Goal: Task Accomplishment & Management: Complete application form

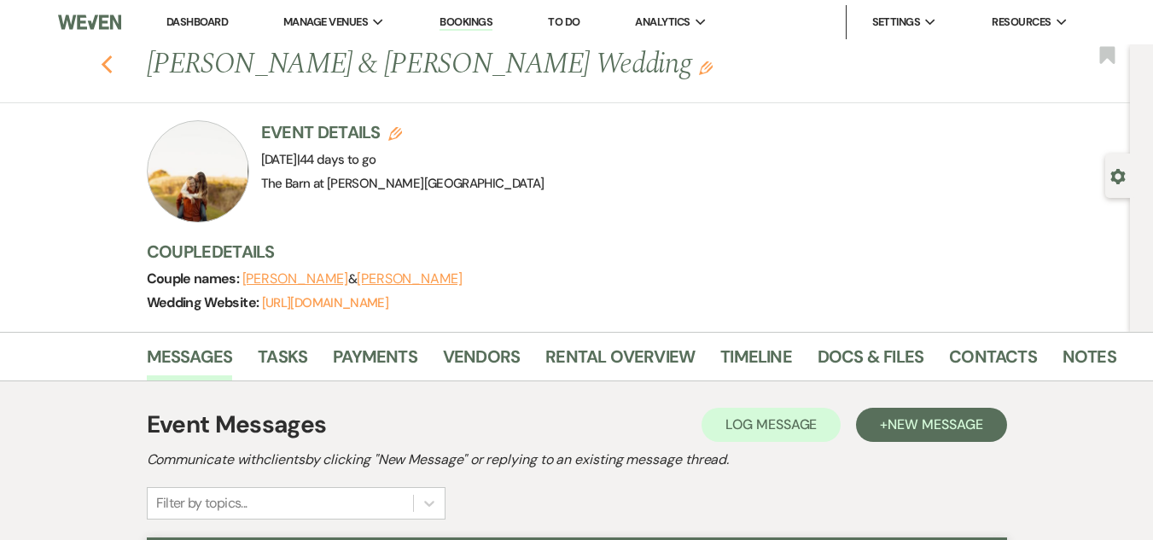
click at [113, 66] on icon "Previous" at bounding box center [107, 65] width 13 height 20
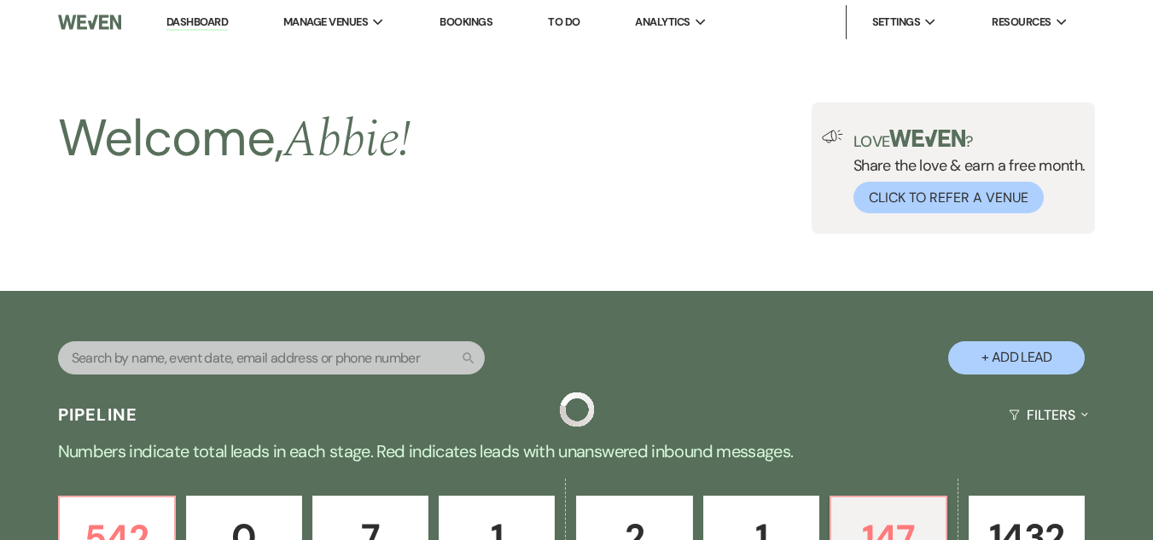
drag, startPoint x: 115, startPoint y: 66, endPoint x: 195, endPoint y: 21, distance: 90.9
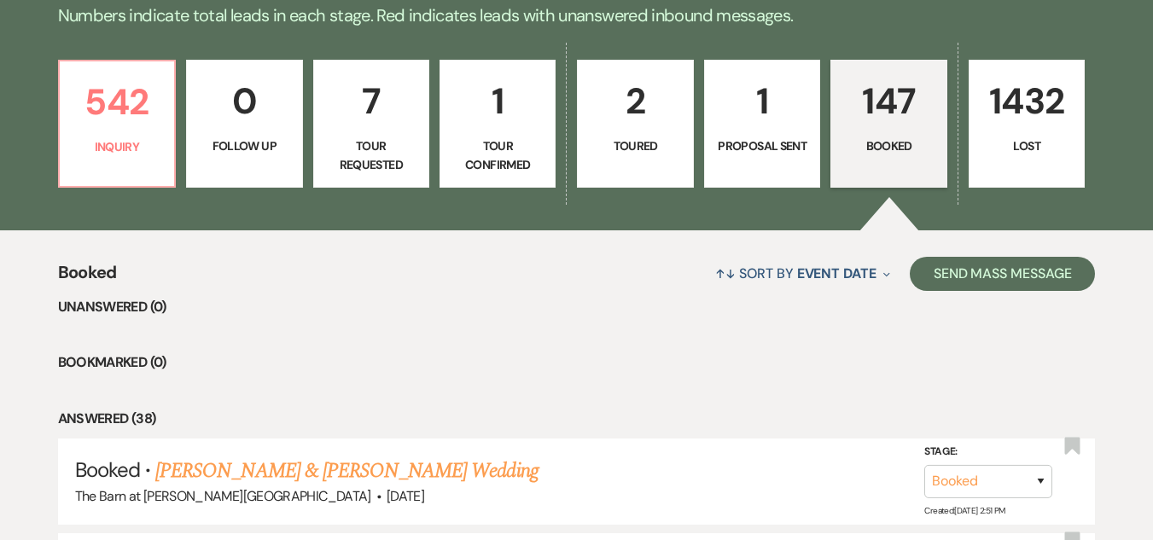
scroll to position [427, 0]
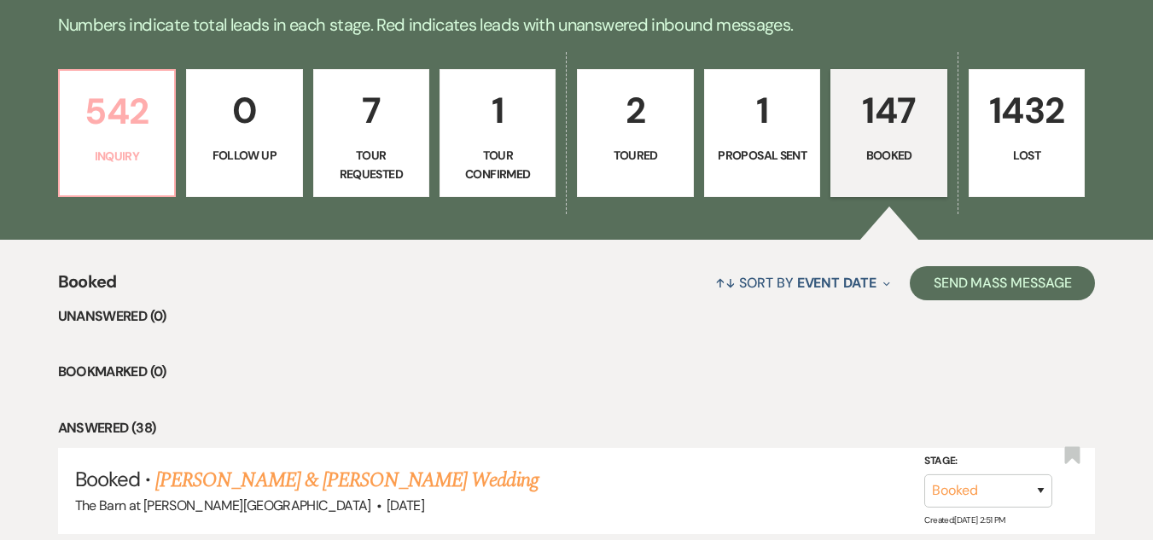
click at [111, 108] on p "542" at bounding box center [117, 111] width 94 height 57
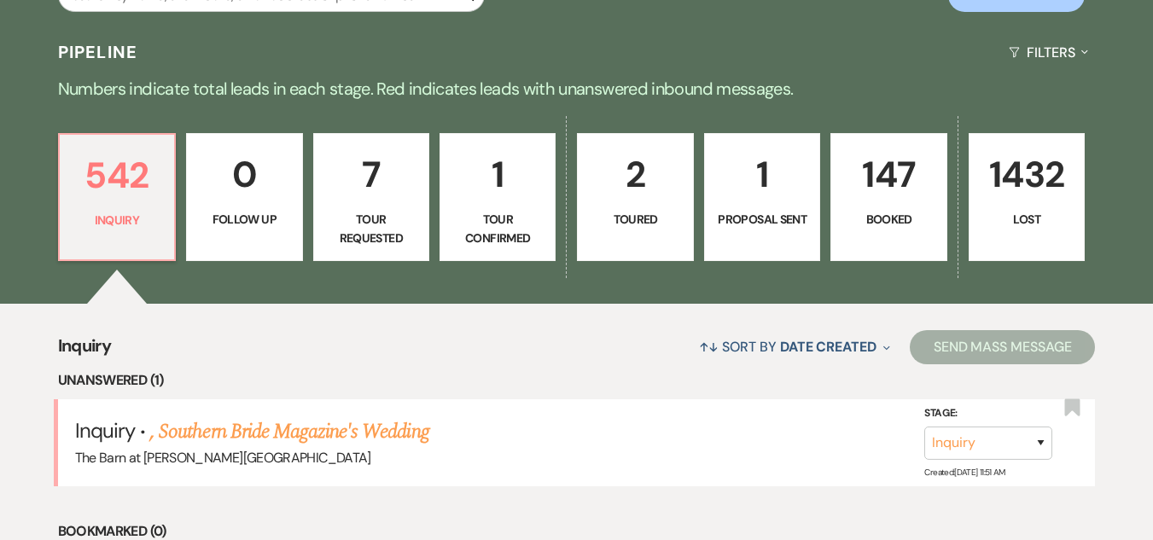
scroll to position [341, 0]
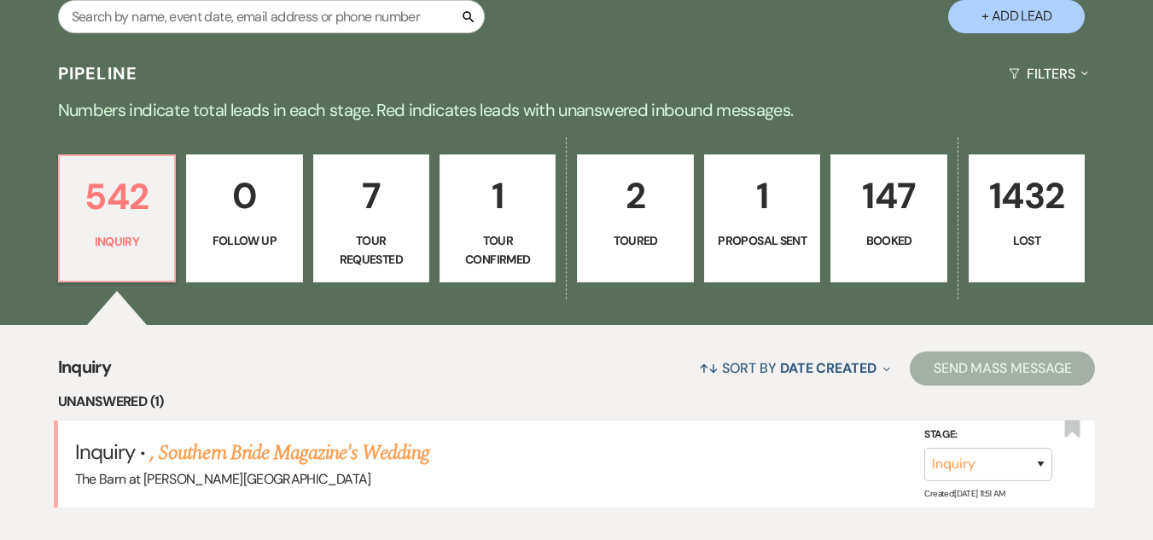
click at [1002, 6] on button "+ Add Lead" at bounding box center [1016, 16] width 137 height 33
select select "493"
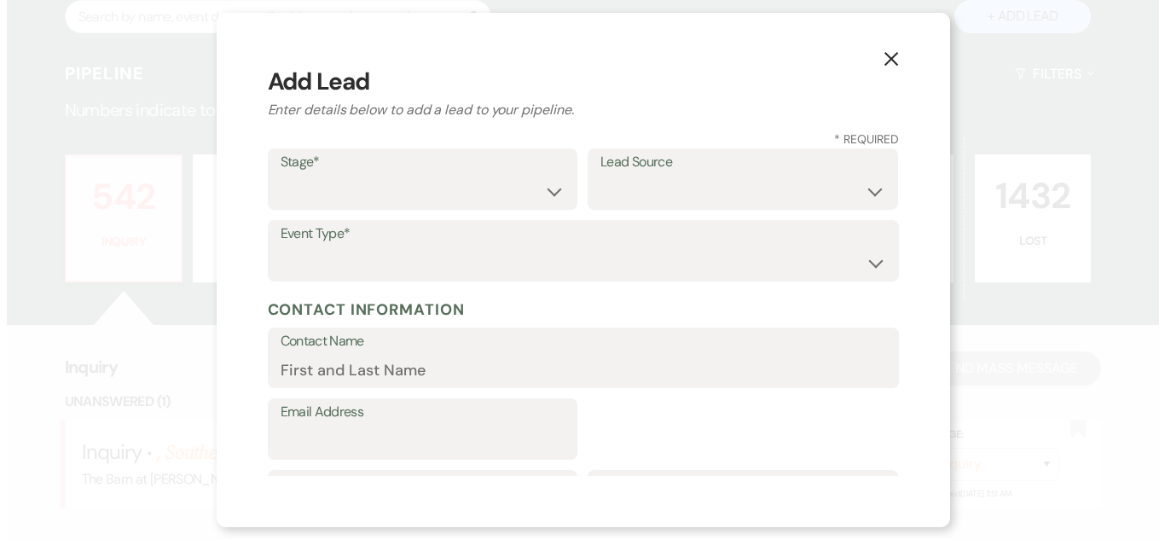
scroll to position [343, 0]
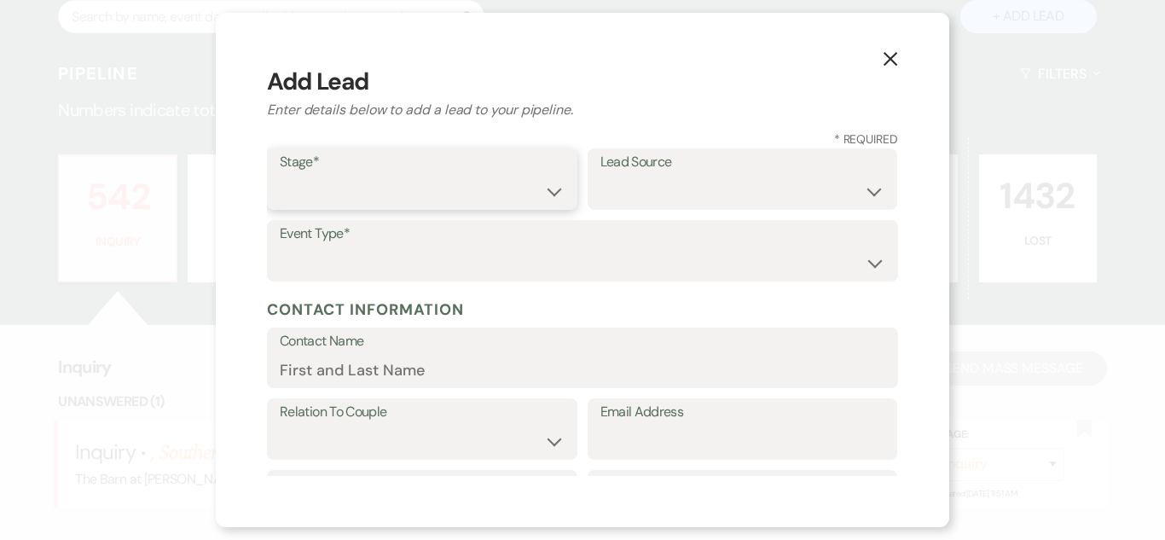
click at [524, 183] on select "Inquiry Follow Up Tour Requested Tour Confirmed Toured Proposal Sent Booked Lost" at bounding box center [422, 191] width 285 height 33
select select "1"
click at [280, 175] on select "Inquiry Follow Up Tour Requested Tour Confirmed Toured Proposal Sent Booked Lost" at bounding box center [422, 191] width 285 height 33
click at [663, 189] on select "Weven Venue Website Instagram Facebook Pinterest Google The Knot Wedding Wire H…" at bounding box center [743, 191] width 285 height 33
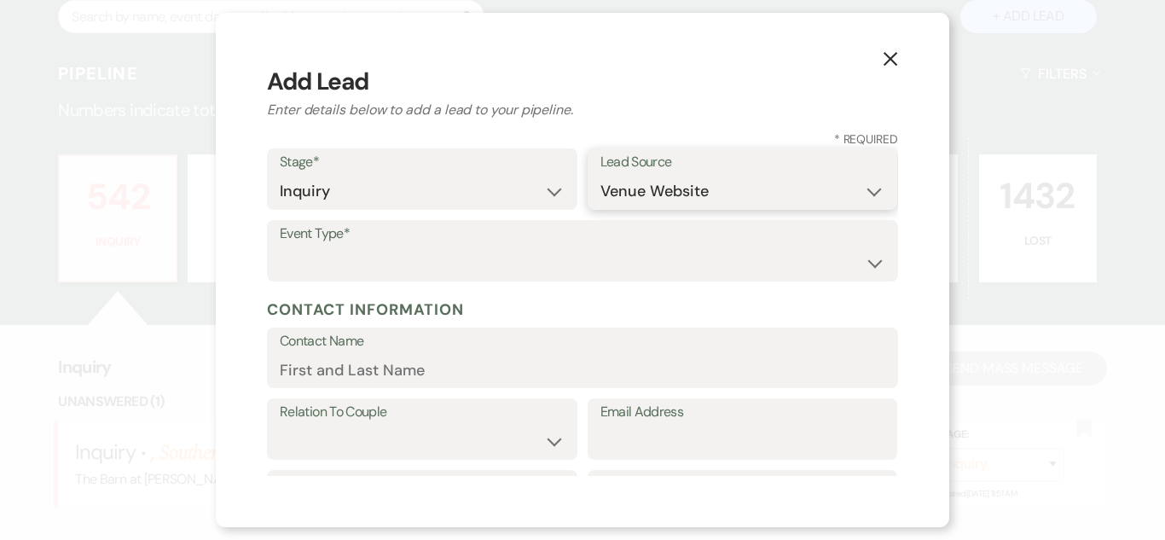
click at [601, 175] on select "Weven Venue Website Instagram Facebook Pinterest Google The Knot Wedding Wire H…" at bounding box center [743, 191] width 285 height 33
click at [689, 191] on select "Weven Venue Website Instagram Facebook Pinterest Google The Knot Wedding Wire H…" at bounding box center [743, 191] width 285 height 33
select select "22"
click at [601, 175] on select "Weven Venue Website Instagram Facebook Pinterest Google The Knot Wedding Wire H…" at bounding box center [743, 191] width 285 height 33
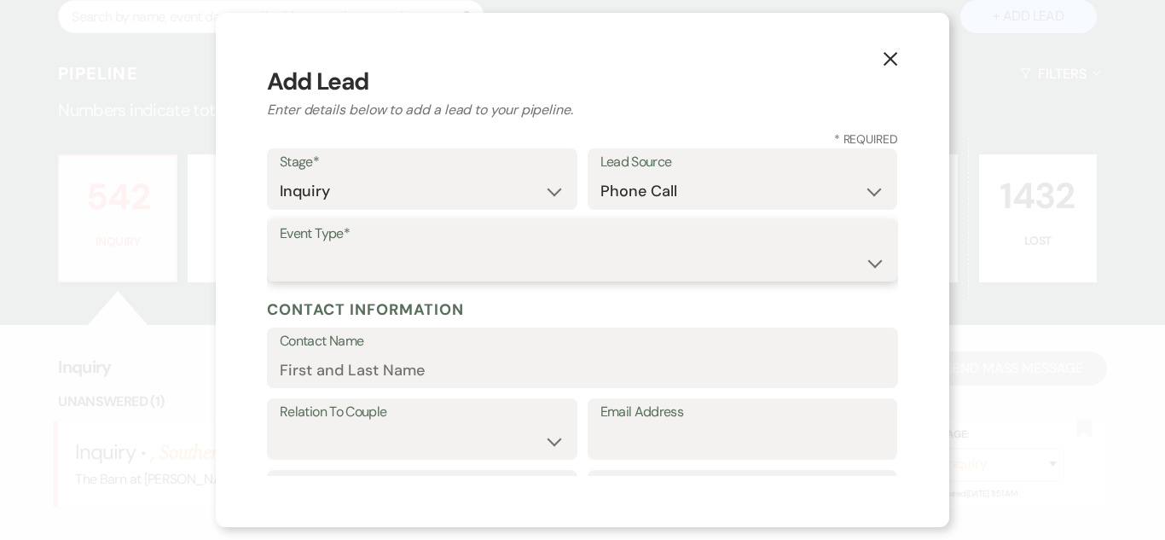
click at [633, 264] on select "Wedding Anniversary Party Baby Shower Bachelorette / Bachelor Party Birthday Pa…" at bounding box center [583, 263] width 606 height 33
select select "1"
click at [280, 247] on select "Wedding Anniversary Party Baby Shower Bachelorette / Bachelor Party Birthday Pa…" at bounding box center [583, 263] width 606 height 33
click at [584, 365] on input "Contact Name" at bounding box center [583, 369] width 606 height 33
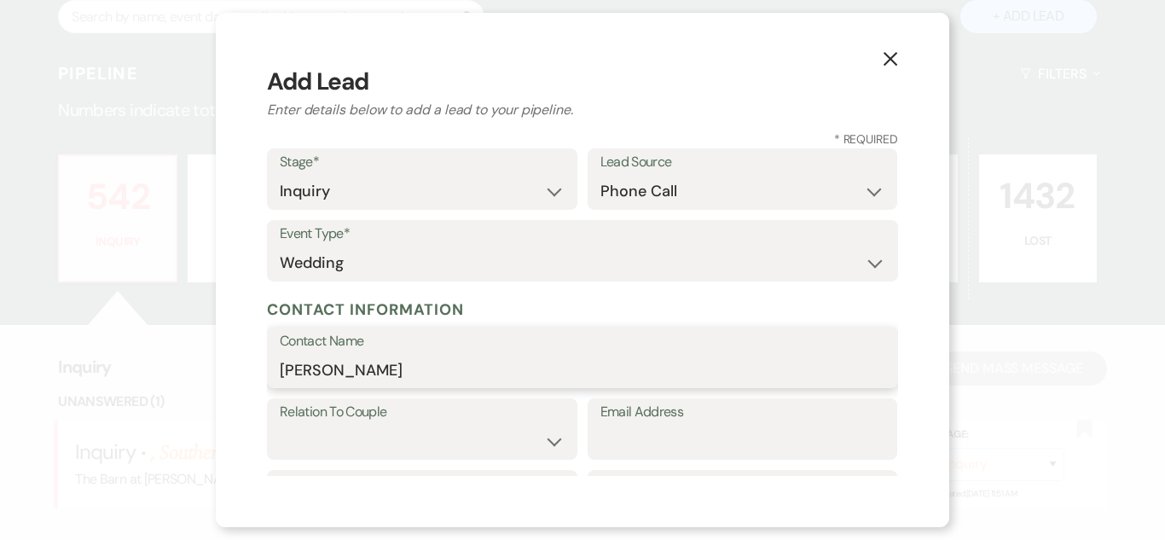
type input "[PERSON_NAME]"
click at [508, 441] on select "Couple Planner Parent of Couple Family Member Friend Other" at bounding box center [422, 441] width 285 height 33
click at [280, 425] on select "Couple Planner Parent of Couple Family Member Friend Other" at bounding box center [422, 441] width 285 height 33
click at [494, 452] on select "Couple Planner Parent of Couple Family Member Friend Other" at bounding box center [422, 441] width 285 height 33
select select "1"
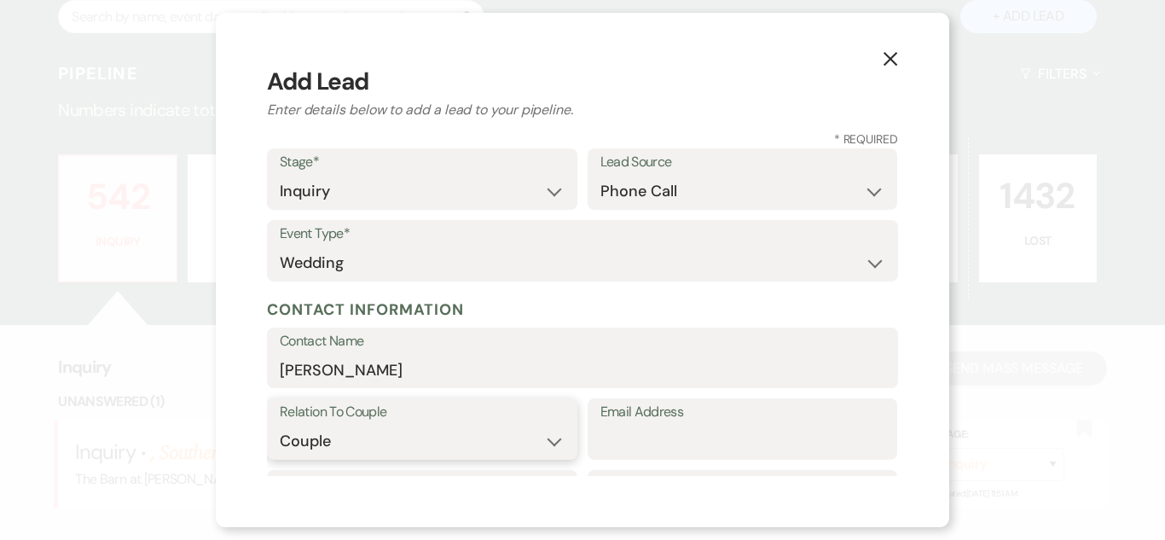
click at [280, 425] on select "Couple Planner Parent of Couple Family Member Friend Other" at bounding box center [422, 441] width 285 height 33
click at [632, 450] on input "Email Address" at bounding box center [743, 441] width 285 height 33
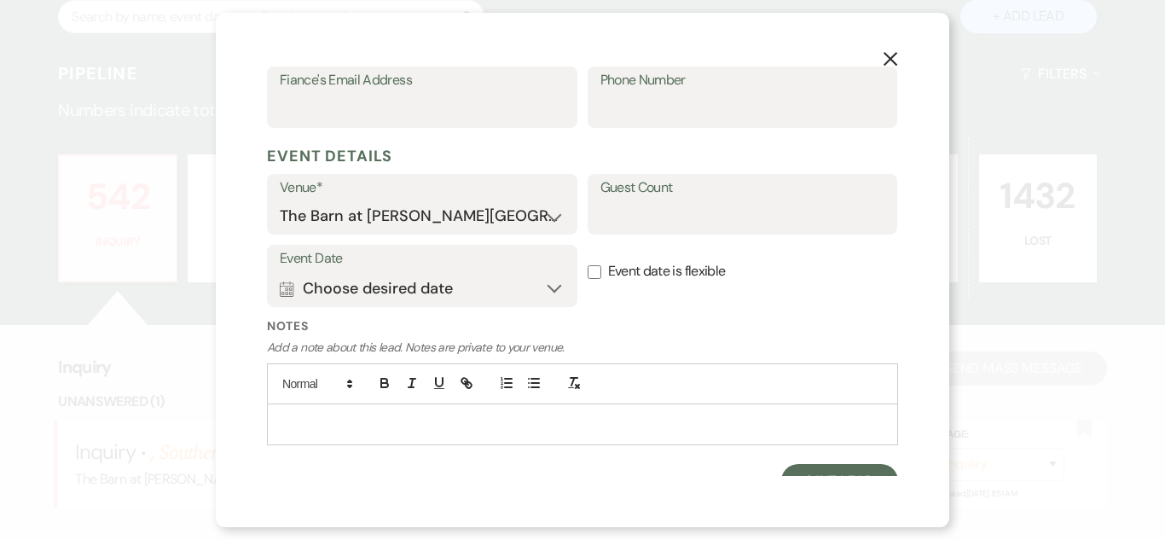
scroll to position [602, 0]
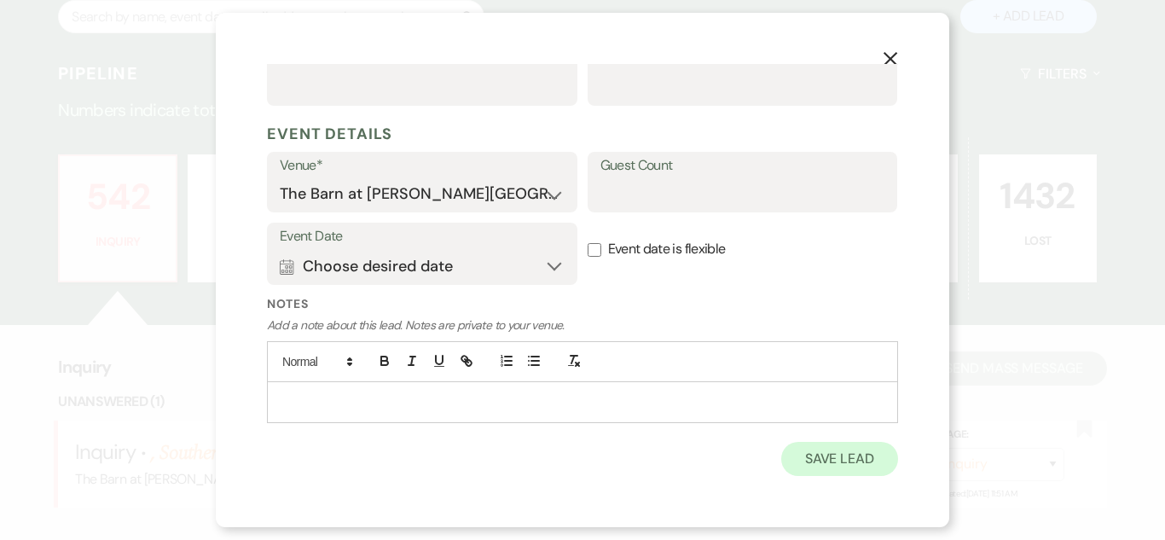
type input "[EMAIL_ADDRESS][DOMAIN_NAME]"
click at [805, 456] on button "Save Lead" at bounding box center [840, 459] width 117 height 34
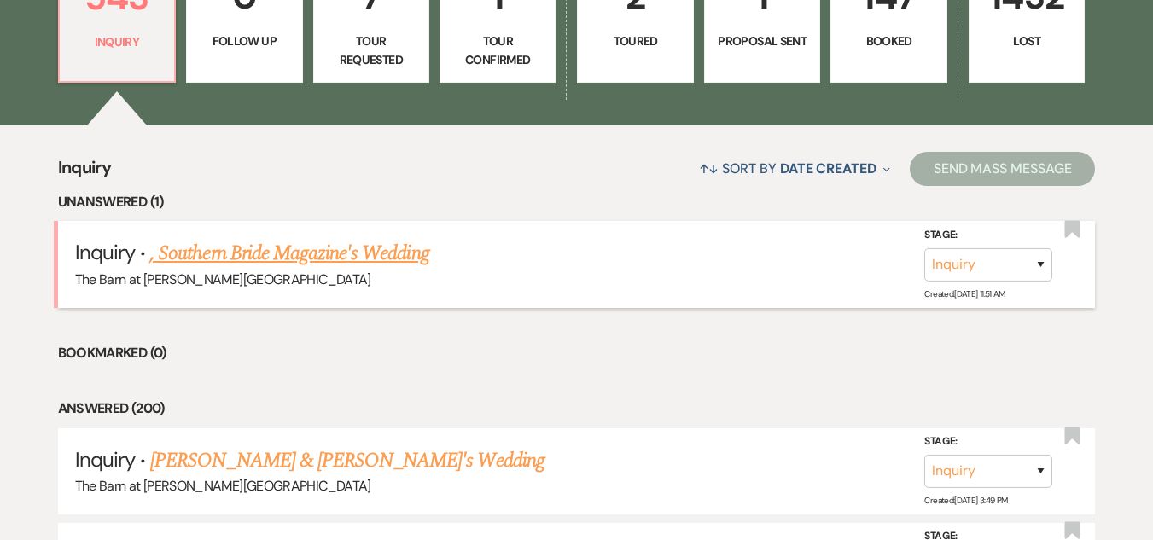
scroll to position [597, 0]
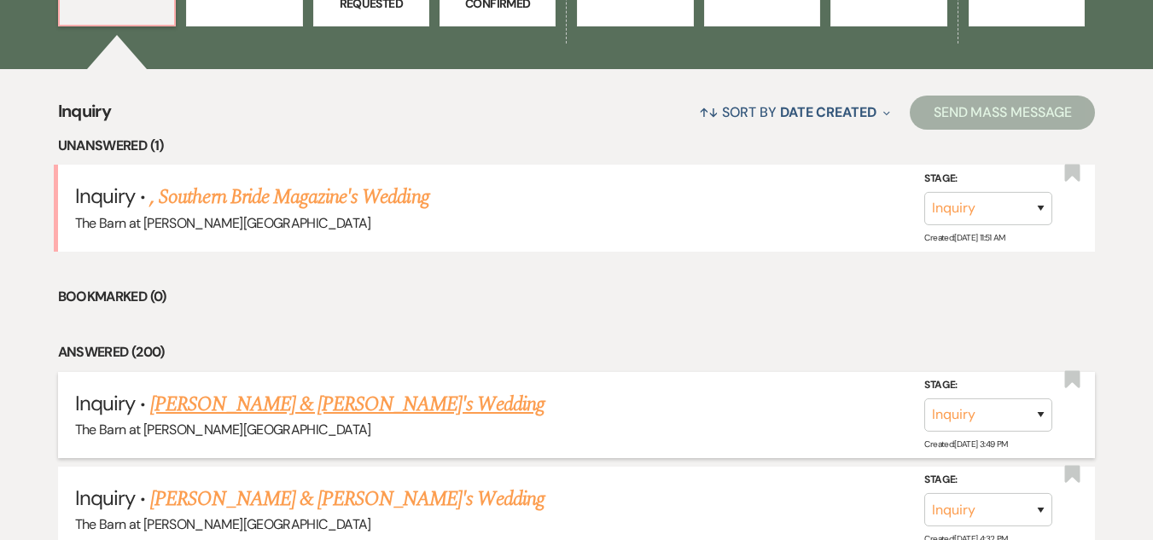
click at [355, 400] on link "[PERSON_NAME] & [PERSON_NAME]'s Wedding" at bounding box center [347, 404] width 394 height 31
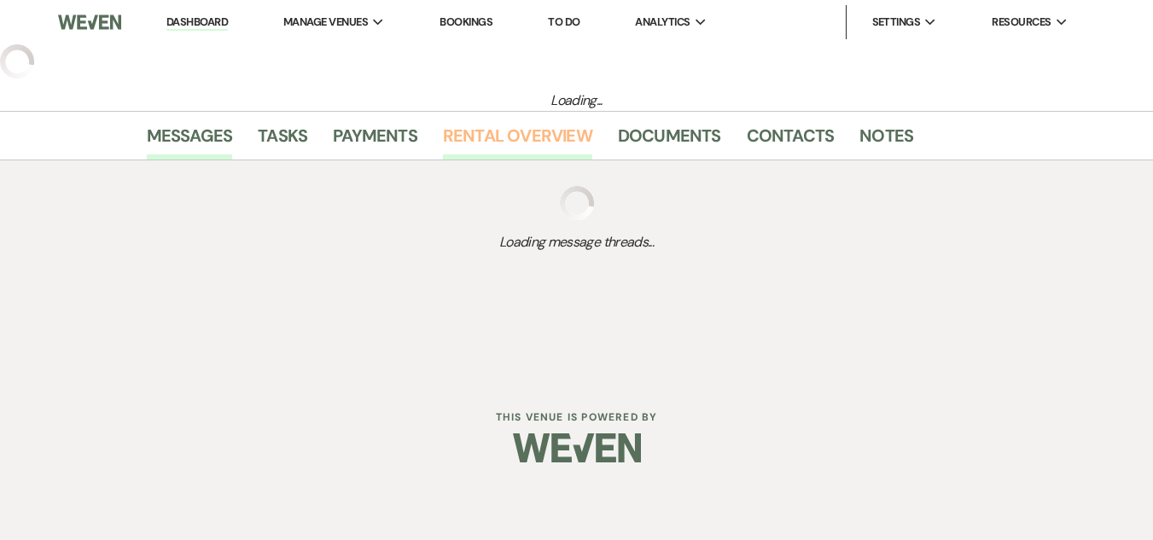
select select "22"
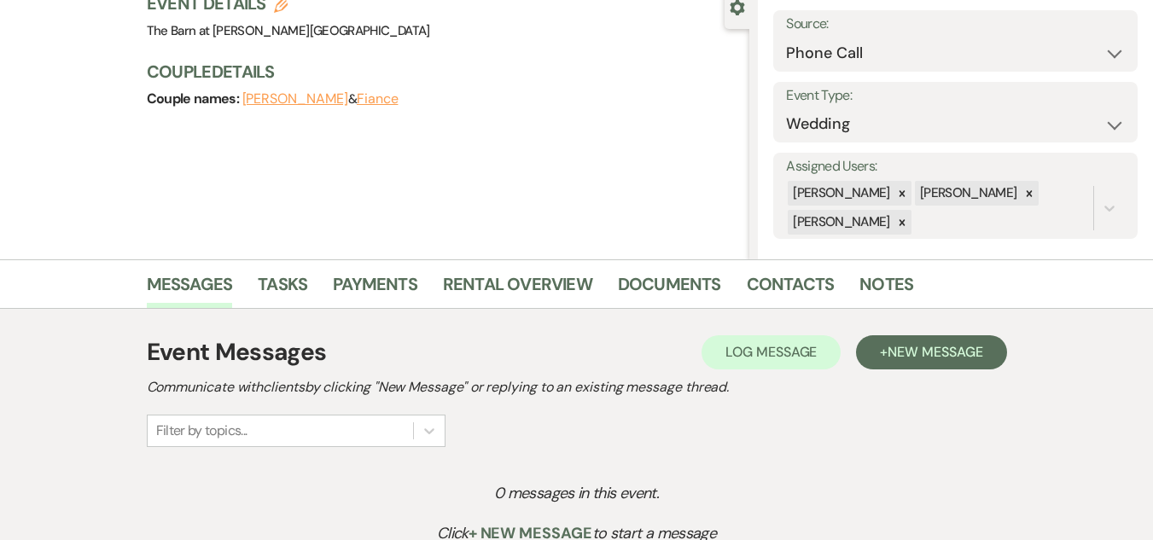
scroll to position [171, 0]
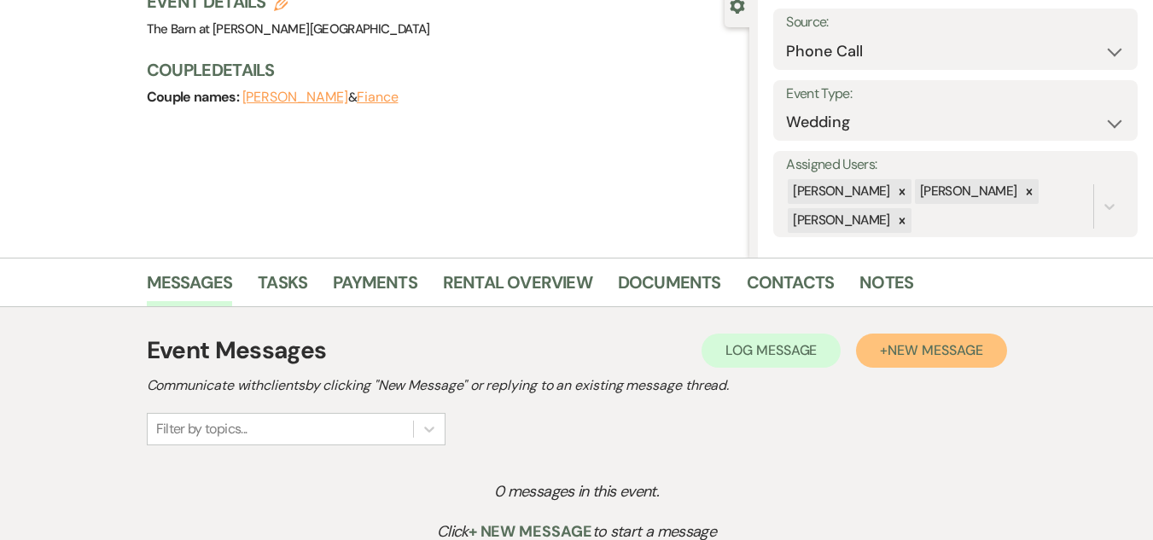
click at [931, 353] on span "New Message" at bounding box center [934, 350] width 95 height 18
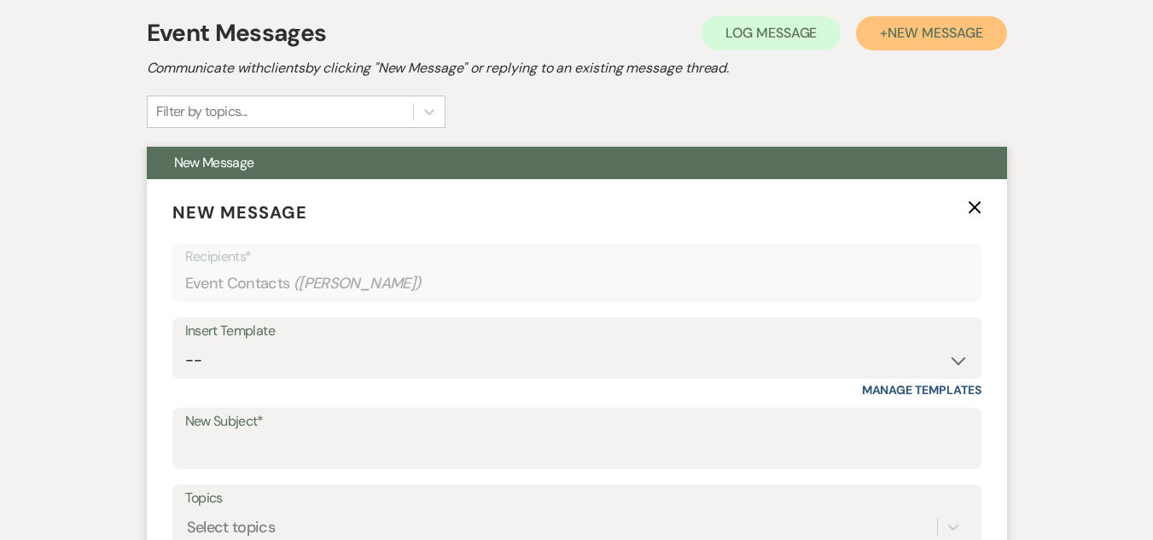
scroll to position [512, 0]
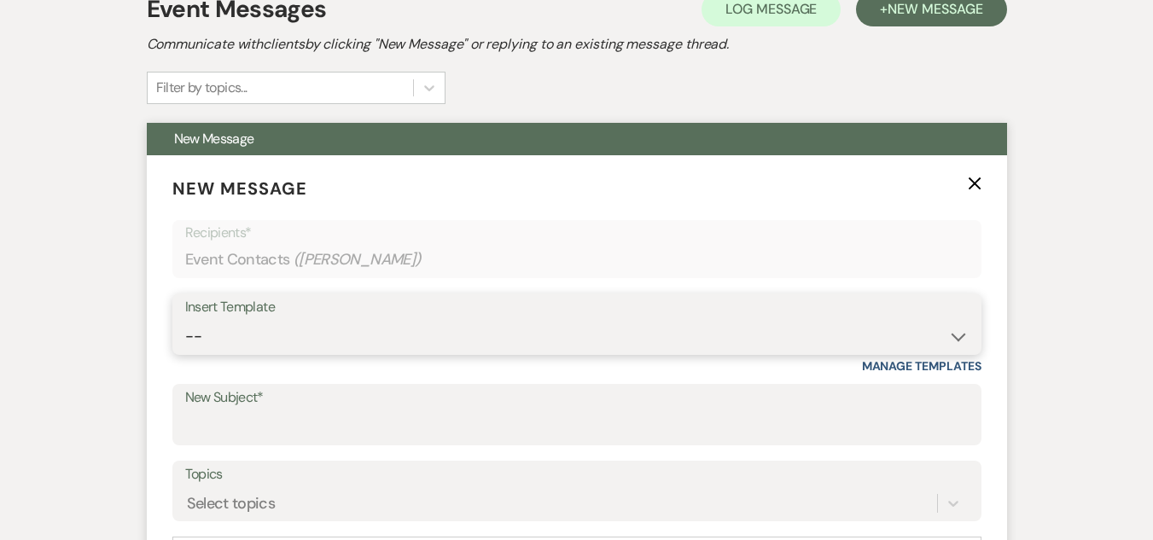
click at [546, 327] on select "-- Weven Planning Portal Introduction (Booked Events) Welcome Email Offboarding…" at bounding box center [576, 336] width 783 height 33
select select "5124"
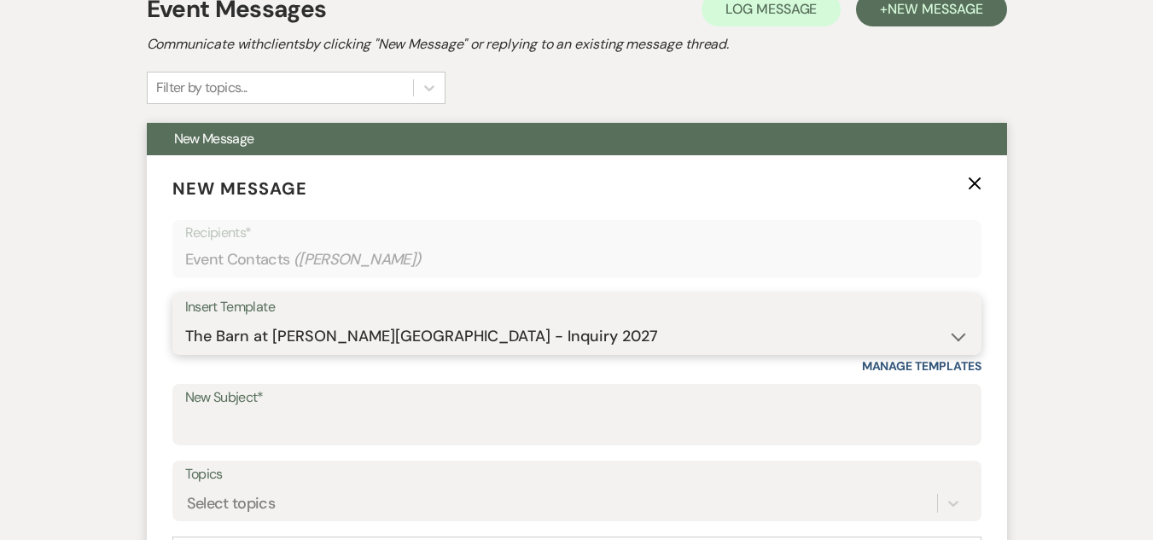
click at [185, 320] on select "-- Weven Planning Portal Introduction (Booked Events) Welcome Email Offboarding…" at bounding box center [576, 336] width 783 height 33
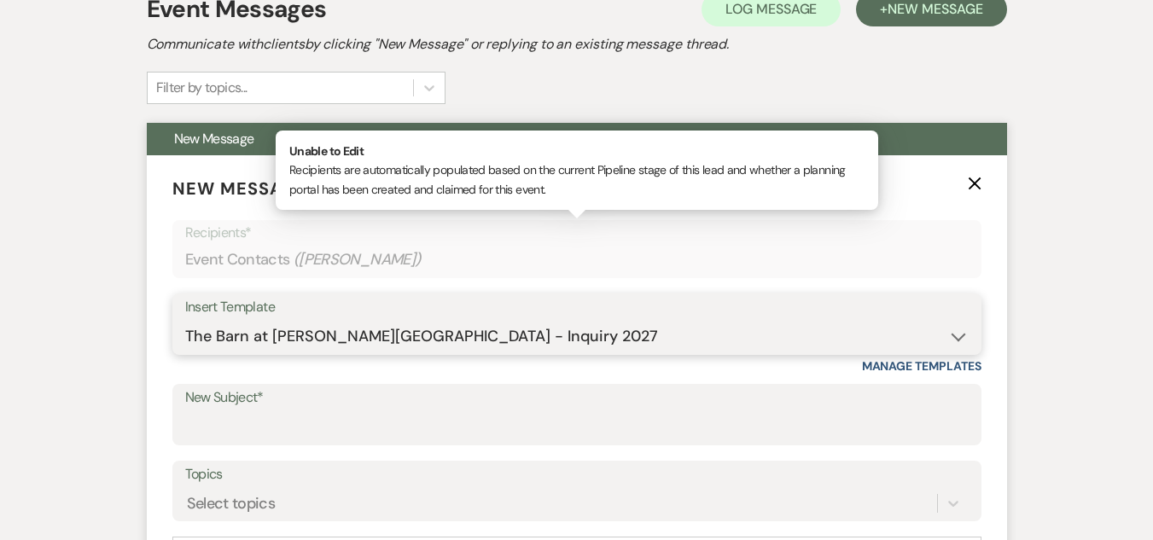
type input "The Barn at [PERSON_NAME][GEOGRAPHIC_DATA] - Inquiry"
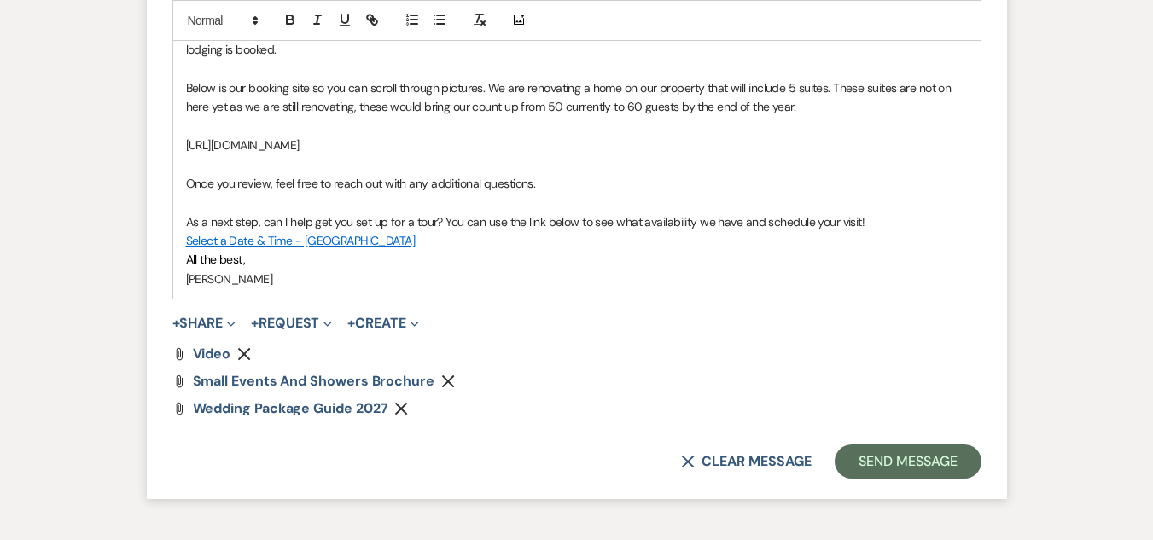
scroll to position [1280, 0]
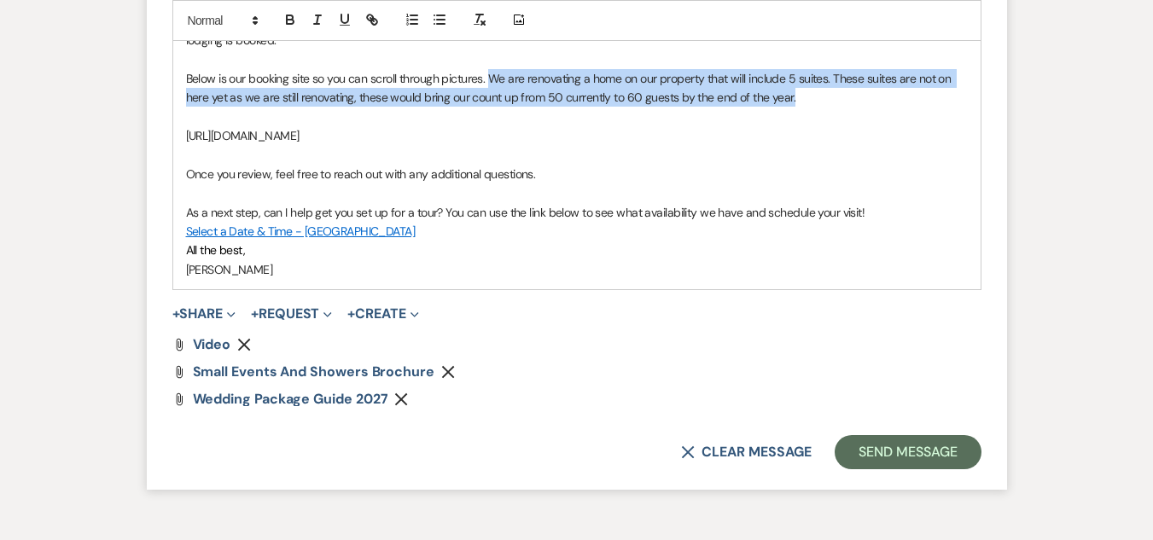
drag, startPoint x: 811, startPoint y: 100, endPoint x: 491, endPoint y: 86, distance: 320.2
click at [491, 86] on p "Below is our booking site so you can scroll through pictures. We are renovating…" at bounding box center [577, 88] width 782 height 38
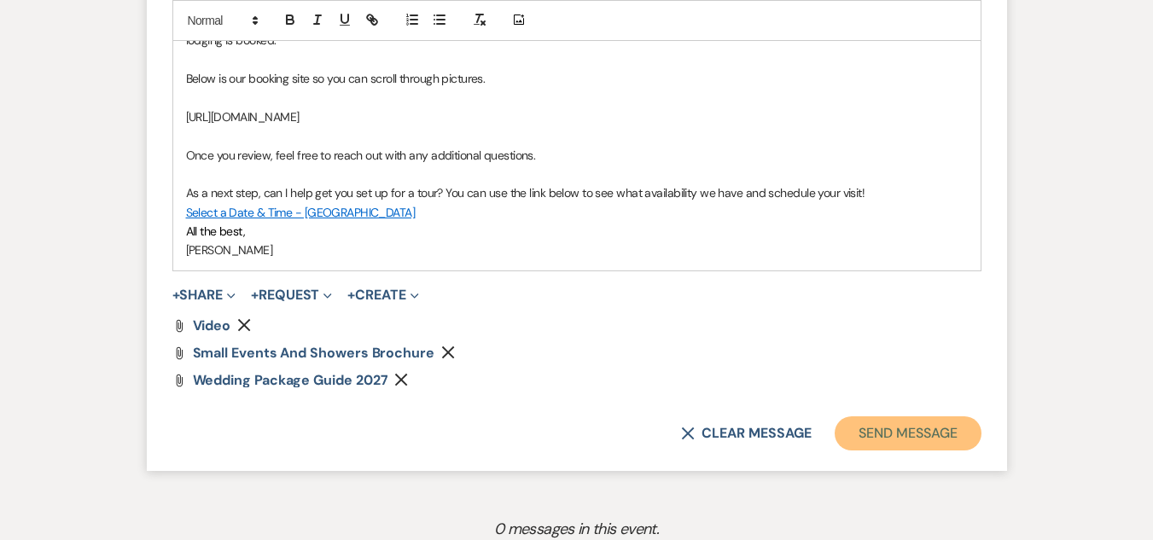
click at [918, 432] on button "Send Message" at bounding box center [907, 433] width 146 height 34
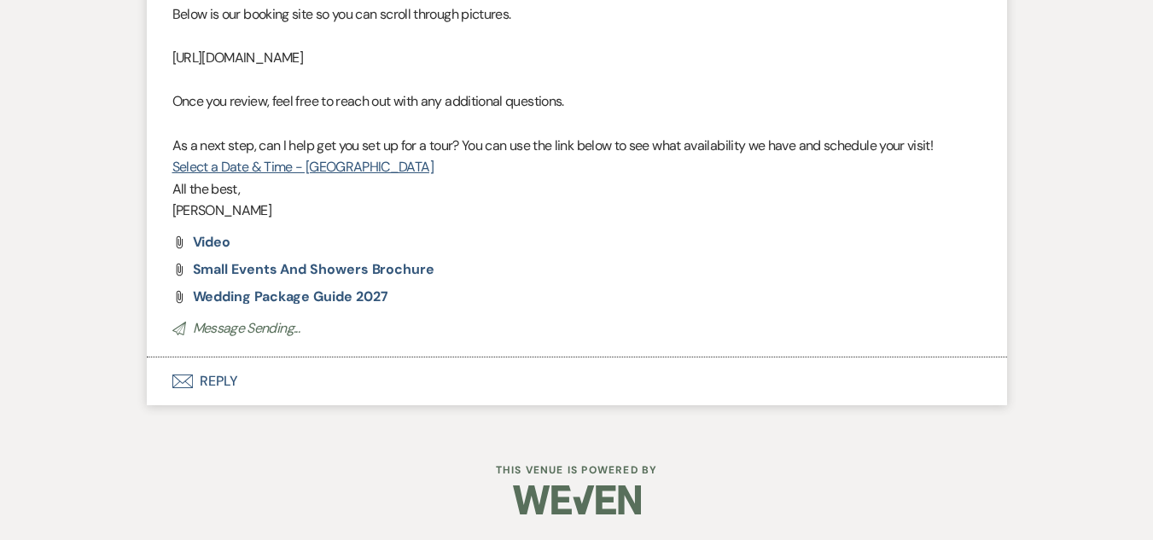
scroll to position [646, 0]
